Goal: Task Accomplishment & Management: Manage account settings

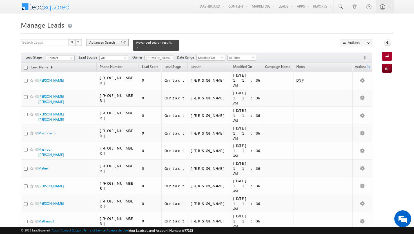
click at [117, 43] on div "Advanced Search" at bounding box center [107, 42] width 43 height 7
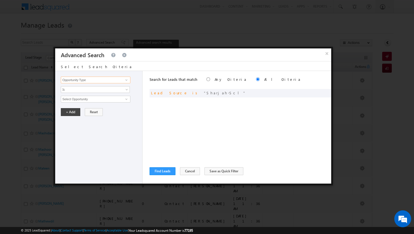
click at [96, 77] on input "Opportunity Type" at bounding box center [95, 80] width 69 height 7
click at [96, 84] on link "Lead Activity" at bounding box center [95, 86] width 69 height 6
type input "Lead Activity"
click at [90, 88] on span "Is" at bounding box center [91, 89] width 61 height 5
click at [82, 101] on link "Is Not" at bounding box center [95, 101] width 69 height 5
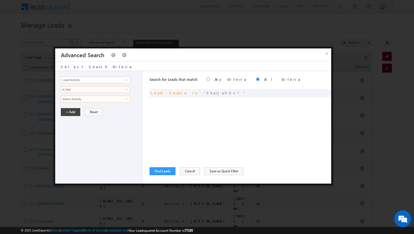
click at [82, 100] on input "Select Activity" at bounding box center [95, 99] width 69 height 7
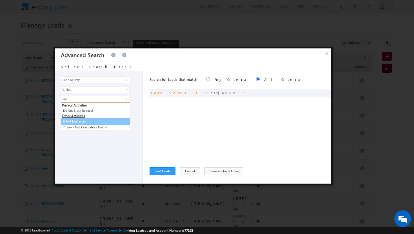
click at [80, 120] on link "6. Not Interested" at bounding box center [95, 121] width 69 height 6
type input "6. Not Interested"
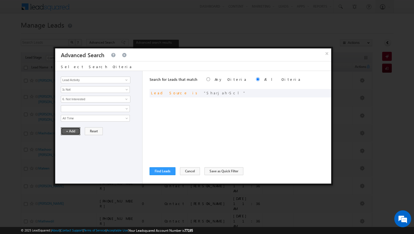
click at [71, 130] on button "+ Add" at bounding box center [70, 131] width 19 height 8
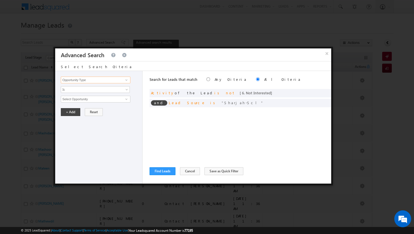
click at [79, 81] on input "Opportunity Type" at bounding box center [95, 80] width 69 height 7
click at [83, 89] on link "Lead Activity" at bounding box center [95, 86] width 69 height 6
type input "Lead Activity"
click at [80, 90] on span "Is" at bounding box center [91, 89] width 61 height 5
click at [76, 101] on link "Is Not" at bounding box center [95, 101] width 69 height 5
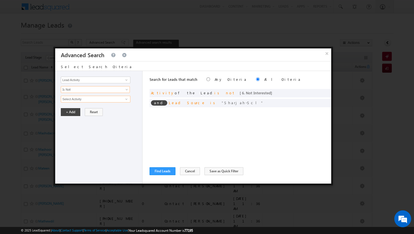
click at [78, 98] on input "Select Activity" at bounding box center [95, 99] width 69 height 7
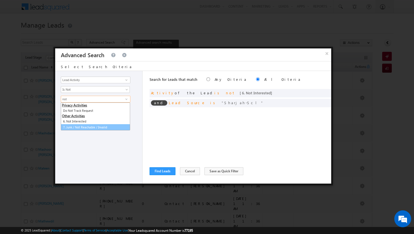
click at [79, 125] on link "7. Junk / Not Reachable / Invalid" at bounding box center [95, 127] width 69 height 6
type input "7. Junk / Not Reachable / Invalid"
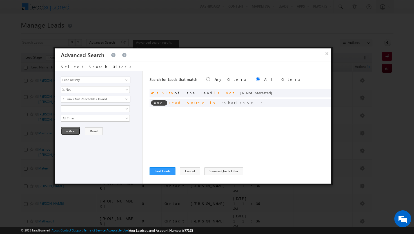
click at [73, 130] on button "+ Add" at bounding box center [70, 131] width 19 height 8
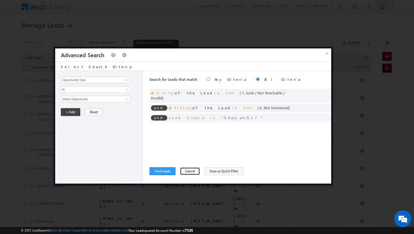
click at [190, 169] on button "Cancel" at bounding box center [190, 171] width 20 height 8
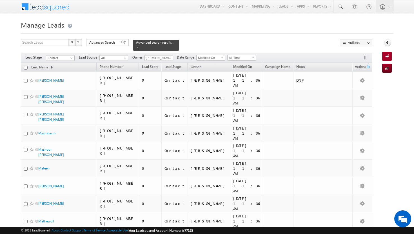
click at [26, 66] on input "checkbox" at bounding box center [26, 68] width 4 height 4
checkbox input "true"
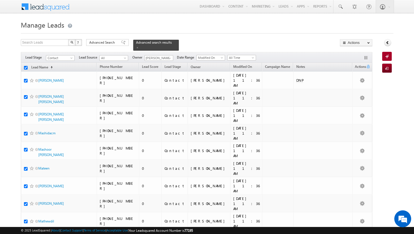
checkbox input "true"
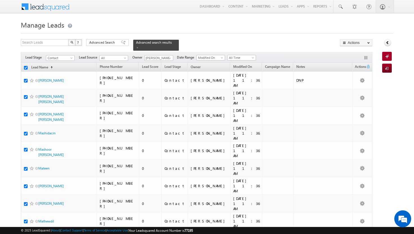
checkbox input "true"
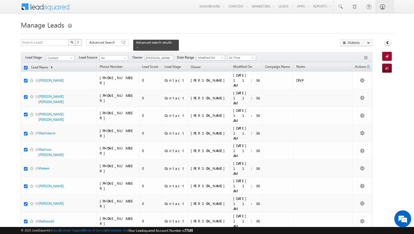
checkbox input "true"
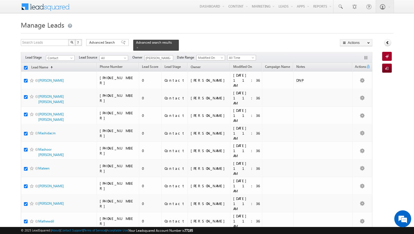
checkbox input "true"
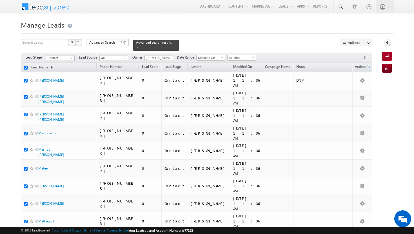
checkbox input "true"
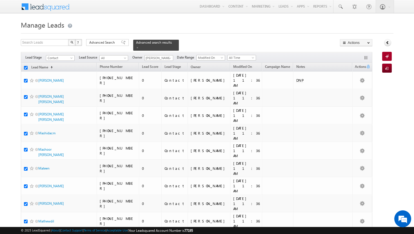
checkbox input "true"
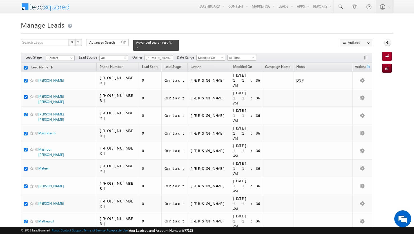
checkbox input "true"
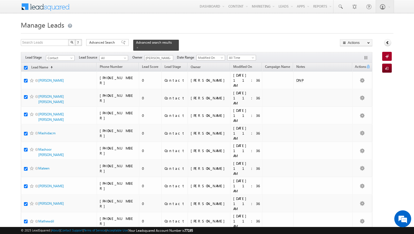
checkbox input "true"
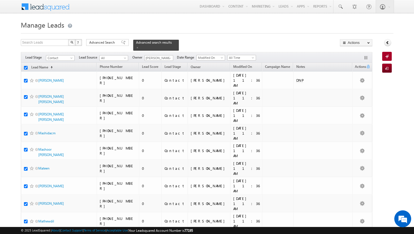
checkbox input "true"
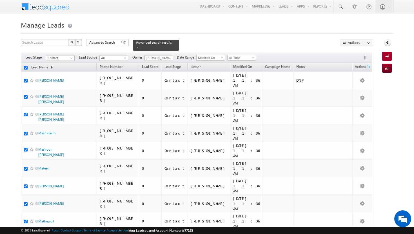
checkbox input "true"
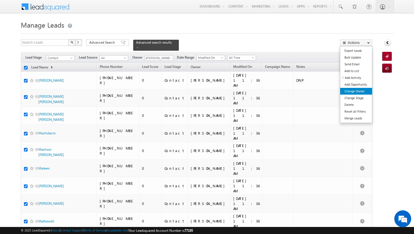
click at [364, 93] on link "Change Owner" at bounding box center [356, 91] width 32 height 7
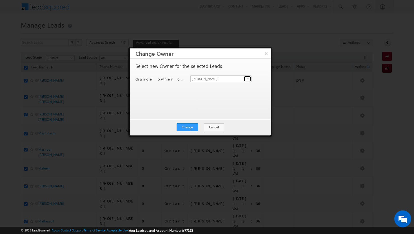
click at [249, 80] on span at bounding box center [248, 79] width 5 height 5
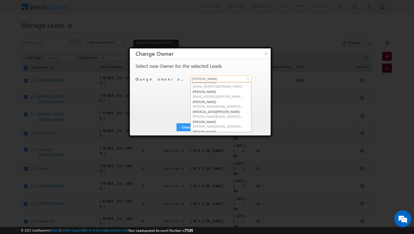
scroll to position [51, 0]
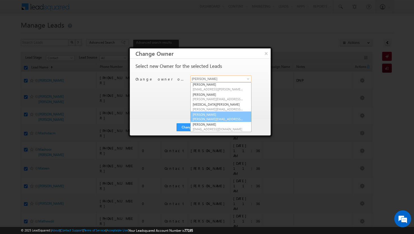
click at [222, 114] on link "[PERSON_NAME] [PERSON_NAME][EMAIL_ADDRESS][DOMAIN_NAME]" at bounding box center [220, 116] width 61 height 11
type input "[PERSON_NAME]"
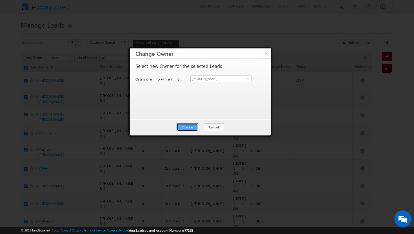
click at [195, 126] on button "Change" at bounding box center [186, 127] width 21 height 8
click at [201, 127] on button "Close" at bounding box center [201, 127] width 18 height 8
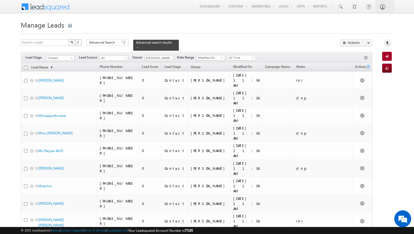
click at [25, 66] on input "checkbox" at bounding box center [26, 68] width 4 height 4
checkbox input "true"
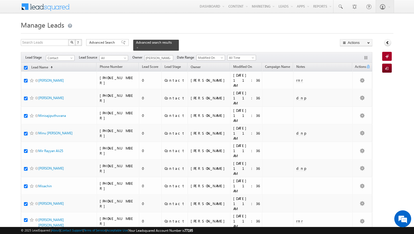
checkbox input "true"
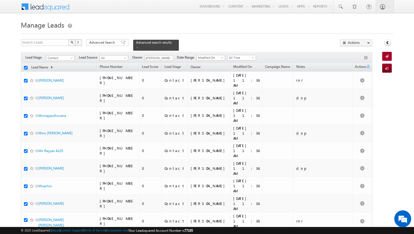
checkbox input "true"
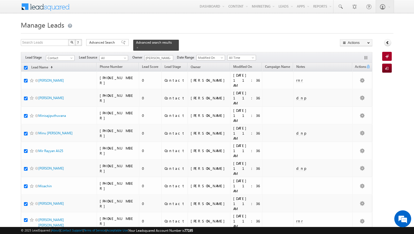
checkbox input "true"
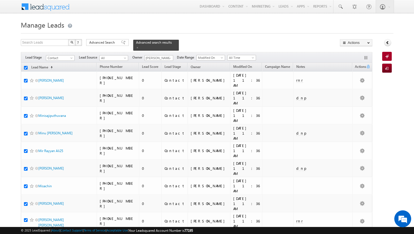
checkbox input "true"
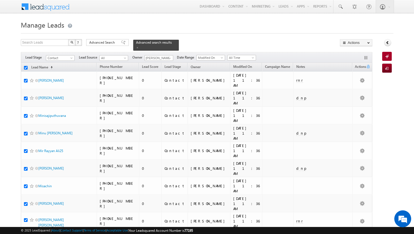
checkbox input "true"
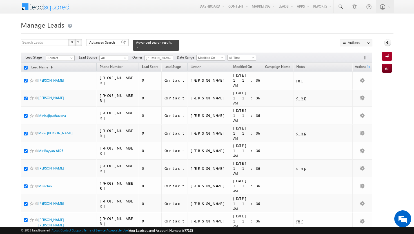
checkbox input "true"
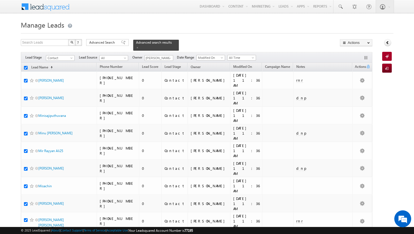
checkbox input "true"
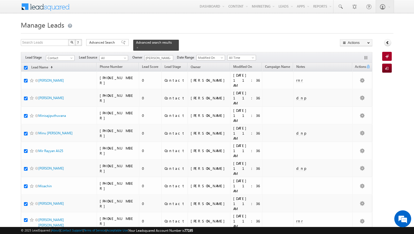
checkbox input "true"
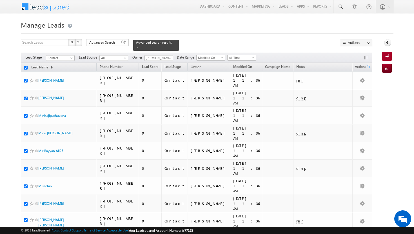
checkbox input "true"
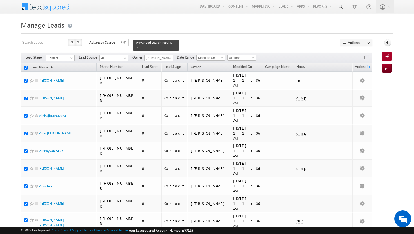
checkbox input "true"
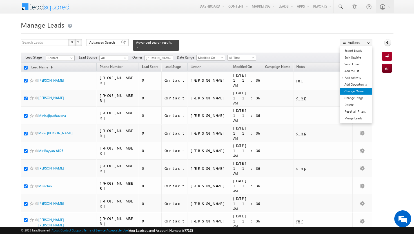
click at [352, 91] on link "Change Owner" at bounding box center [356, 91] width 32 height 7
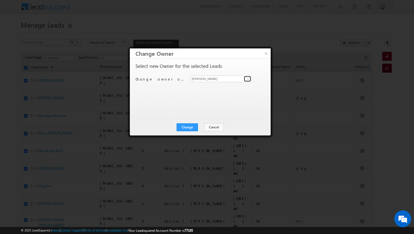
click at [251, 80] on link at bounding box center [247, 79] width 7 height 6
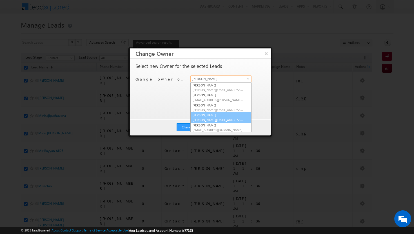
click at [222, 117] on link "[PERSON_NAME] Tp [EMAIL_ADDRESS][DOMAIN_NAME]" at bounding box center [220, 117] width 61 height 11
type input "[PERSON_NAME]"
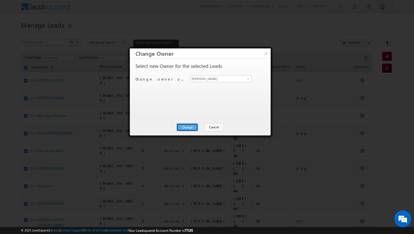
click at [195, 125] on button "Change" at bounding box center [186, 127] width 21 height 8
click at [199, 126] on button "Close" at bounding box center [201, 127] width 18 height 8
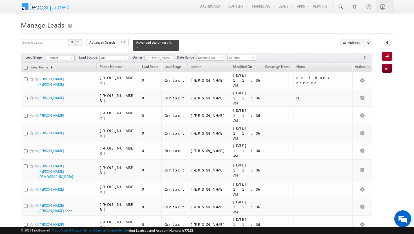
click at [25, 66] on input "checkbox" at bounding box center [26, 68] width 4 height 4
checkbox input "true"
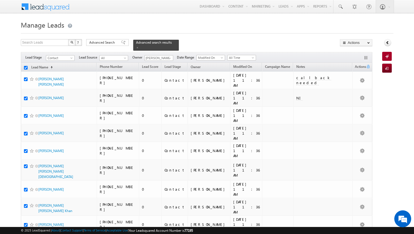
checkbox input "true"
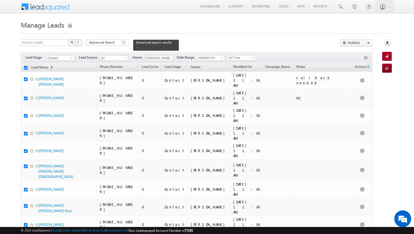
checkbox input "true"
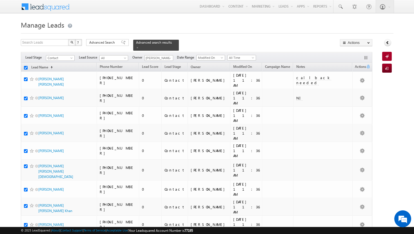
checkbox input "true"
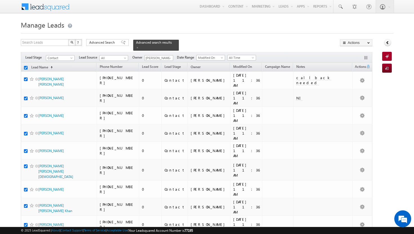
checkbox input "true"
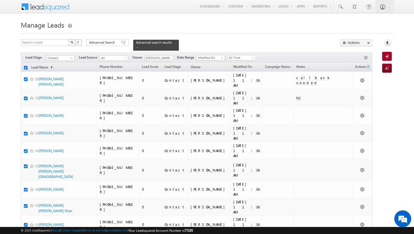
checkbox input "true"
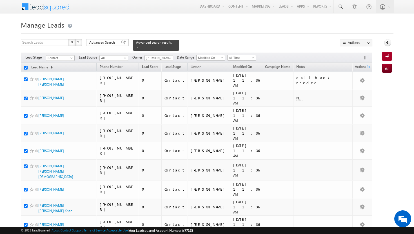
checkbox input "true"
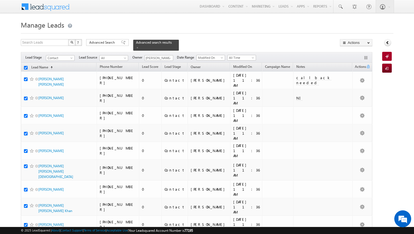
checkbox input "true"
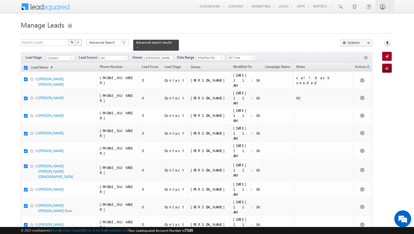
checkbox input "true"
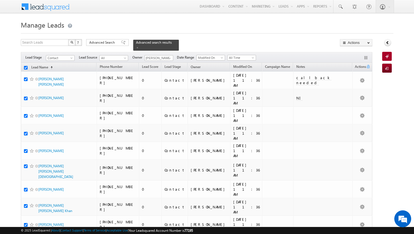
checkbox input "true"
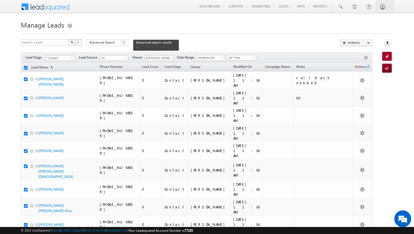
checkbox input "true"
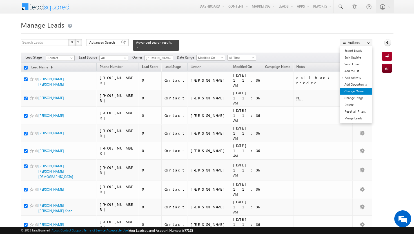
click at [362, 91] on link "Change Owner" at bounding box center [356, 91] width 32 height 7
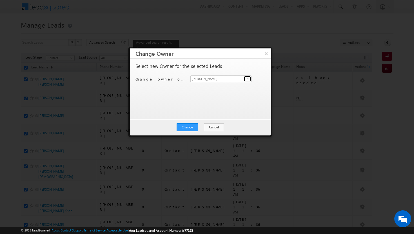
click at [247, 79] on span at bounding box center [248, 79] width 5 height 5
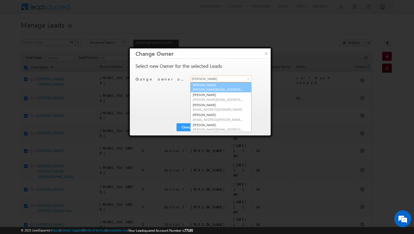
scroll to position [21, 0]
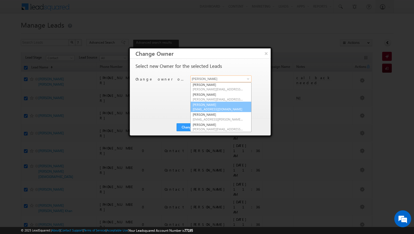
click at [222, 109] on span "[EMAIL_ADDRESS][DOMAIN_NAME]" at bounding box center [218, 109] width 51 height 4
type input "[PERSON_NAME]"
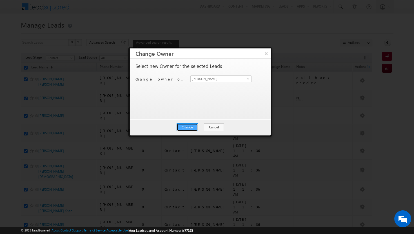
click at [191, 127] on button "Change" at bounding box center [186, 127] width 21 height 8
click at [201, 127] on button "Close" at bounding box center [201, 127] width 18 height 8
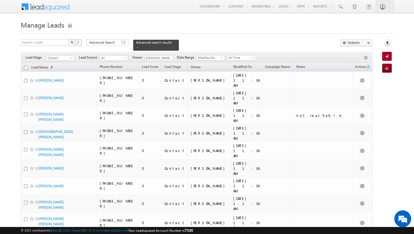
click at [26, 66] on input "checkbox" at bounding box center [26, 68] width 4 height 4
checkbox input "true"
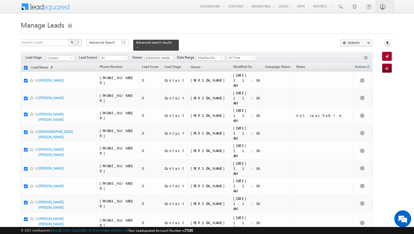
checkbox input "true"
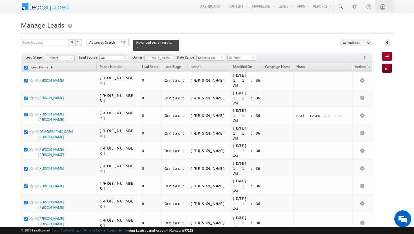
checkbox input "true"
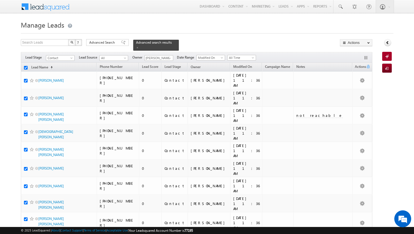
checkbox input "true"
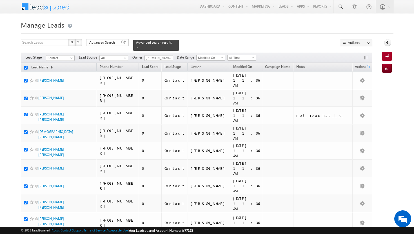
checkbox input "true"
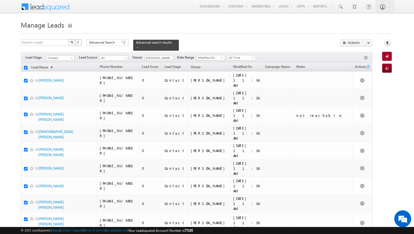
checkbox input "true"
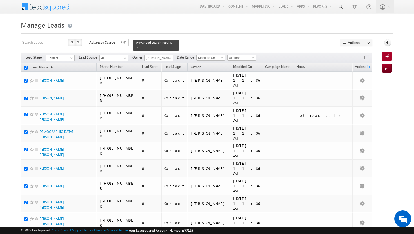
checkbox input "true"
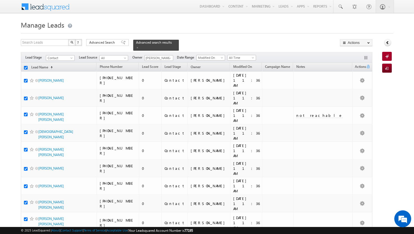
checkbox input "true"
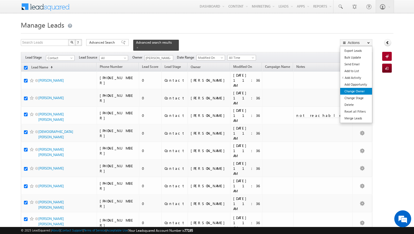
click at [361, 91] on link "Change Owner" at bounding box center [356, 91] width 32 height 7
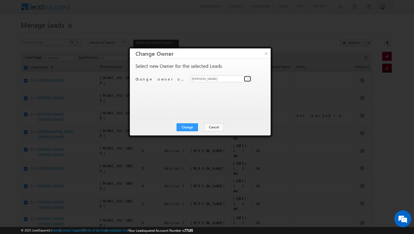
click at [248, 80] on span at bounding box center [248, 79] width 5 height 5
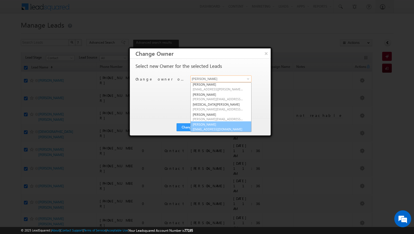
scroll to position [51, 0]
click at [216, 127] on span "[EMAIL_ADDRESS][DOMAIN_NAME]" at bounding box center [218, 129] width 51 height 4
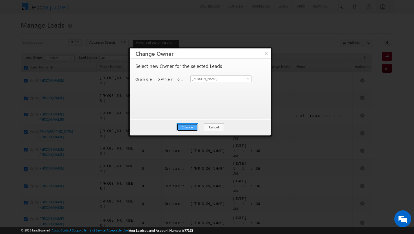
click at [193, 125] on button "Change" at bounding box center [186, 127] width 21 height 8
click at [201, 126] on button "Close" at bounding box center [201, 127] width 18 height 8
